Goal: Task Accomplishment & Management: Manage account settings

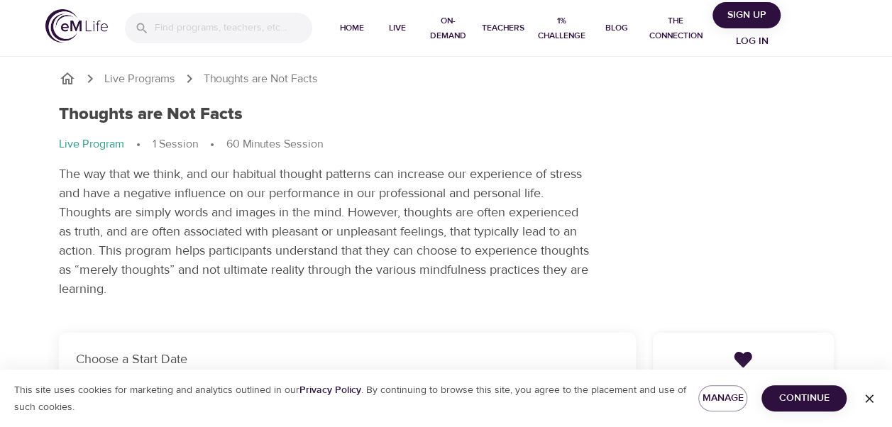
click at [867, 392] on icon "button" at bounding box center [869, 399] width 14 height 14
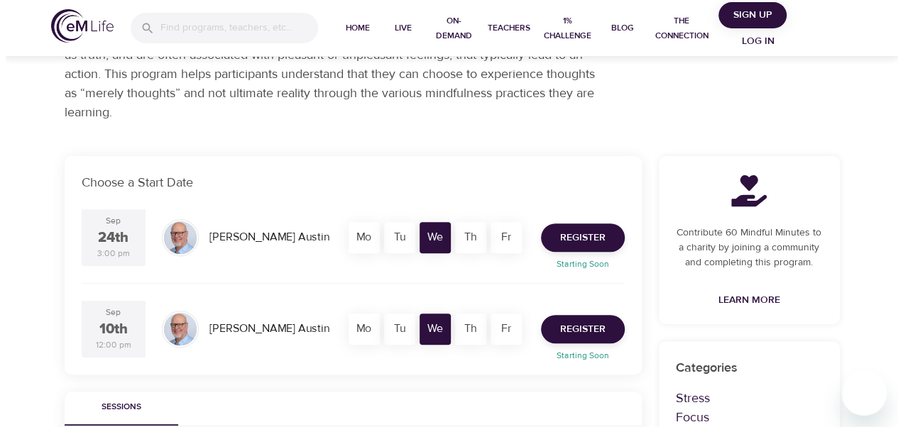
scroll to position [175, 0]
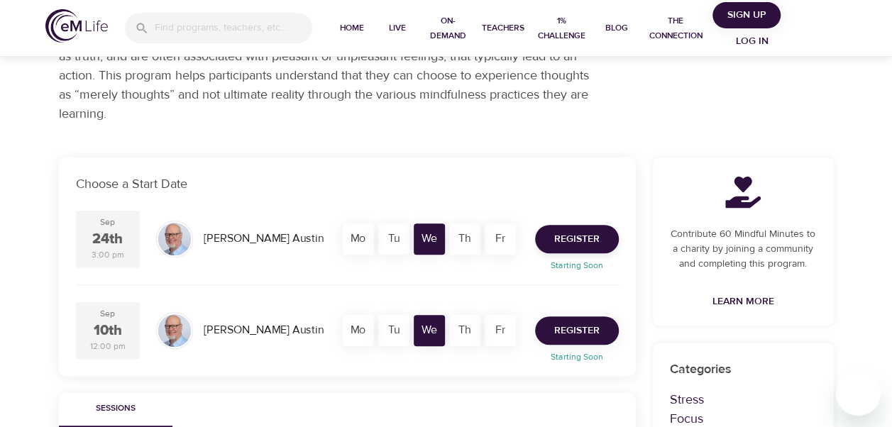
click at [576, 326] on span "Register" at bounding box center [576, 331] width 45 height 18
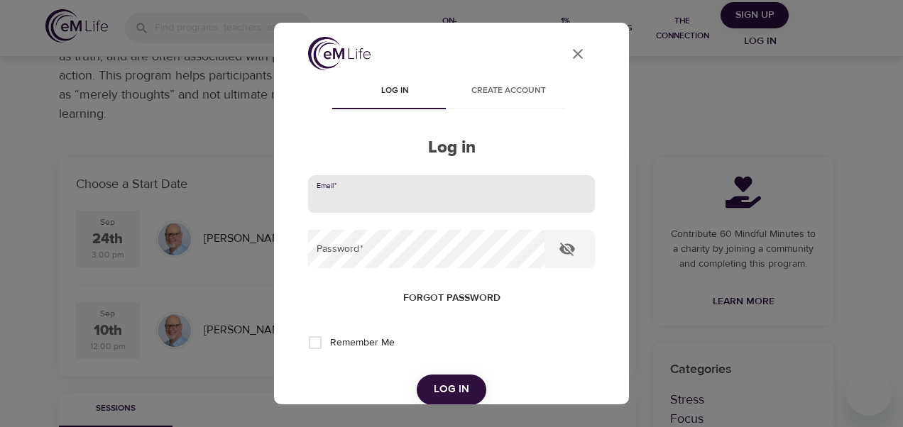
click at [355, 194] on input "email" at bounding box center [451, 194] width 287 height 38
type input "[EMAIL_ADDRESS][DOMAIN_NAME]"
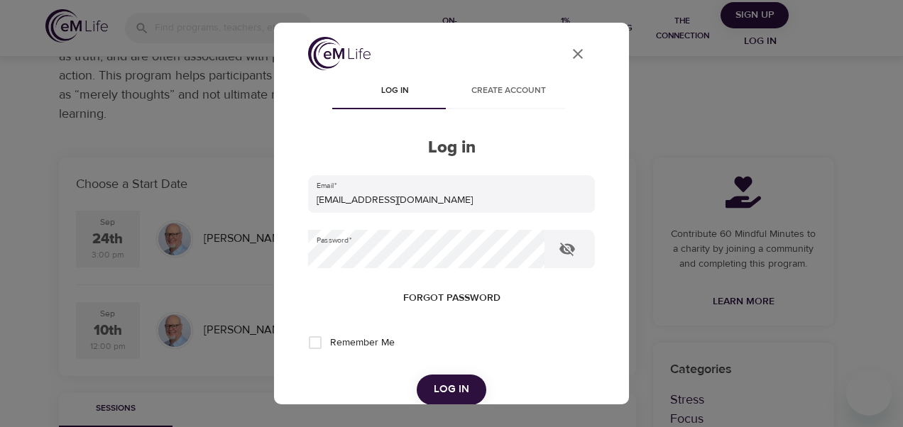
click at [381, 345] on span "Remember Me" at bounding box center [362, 343] width 65 height 15
click at [330, 345] on input "Remember Me" at bounding box center [315, 343] width 30 height 30
checkbox input "true"
click at [439, 373] on form "Email   * [EMAIL_ADDRESS][DOMAIN_NAME] Password   * Forgot password Remember Me…" at bounding box center [451, 290] width 287 height 230
click at [447, 386] on span "Log in" at bounding box center [451, 389] width 35 height 18
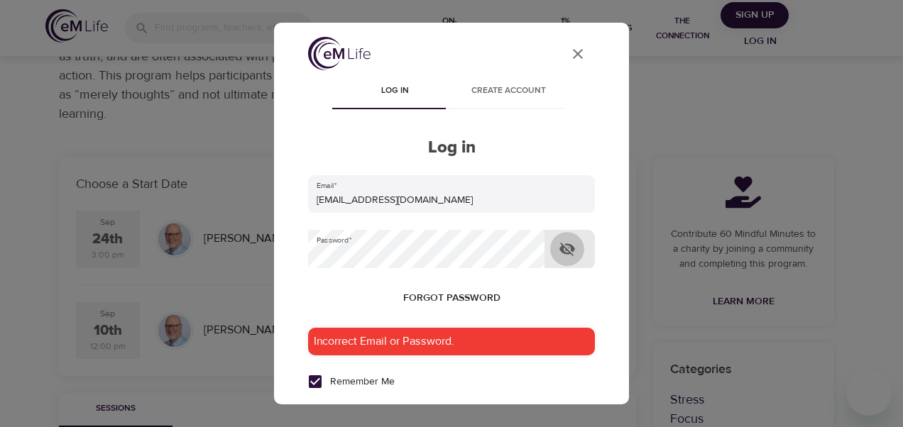
click at [578, 248] on button "button" at bounding box center [567, 249] width 34 height 34
click at [119, 260] on div "User Profile Log in Create account Log in Email   * [EMAIL_ADDRESS][DOMAIN_NAME…" at bounding box center [451, 213] width 903 height 427
click at [393, 342] on div "Incorrect Email or Password." at bounding box center [451, 342] width 287 height 28
click at [495, 385] on div "Remember Me" at bounding box center [451, 382] width 287 height 30
click at [573, 248] on icon "button" at bounding box center [567, 249] width 16 height 11
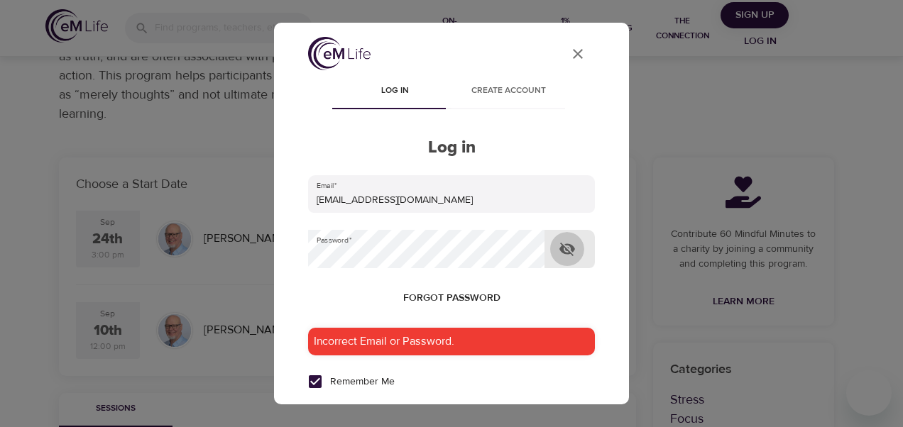
click at [573, 249] on icon "button" at bounding box center [567, 249] width 16 height 13
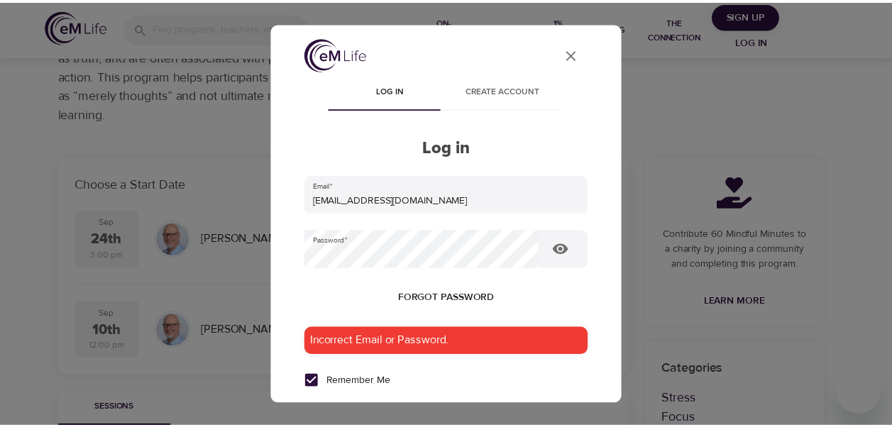
scroll to position [128, 0]
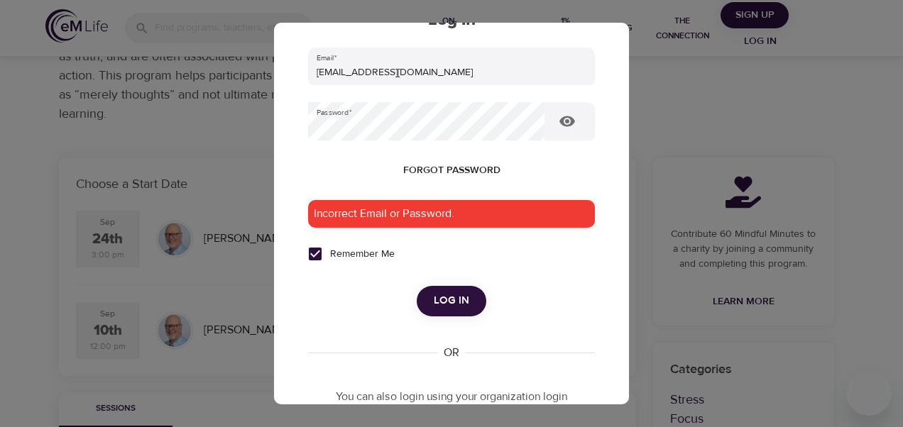
click at [453, 307] on span "Log in" at bounding box center [451, 301] width 35 height 18
